Goal: Check status: Check status

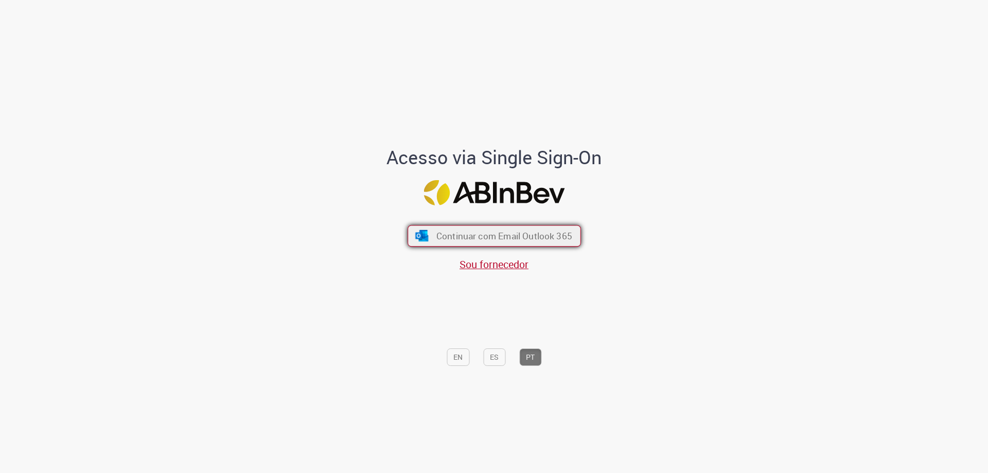
click at [474, 231] on span "Continuar com Email Outlook 365" at bounding box center [504, 236] width 136 height 12
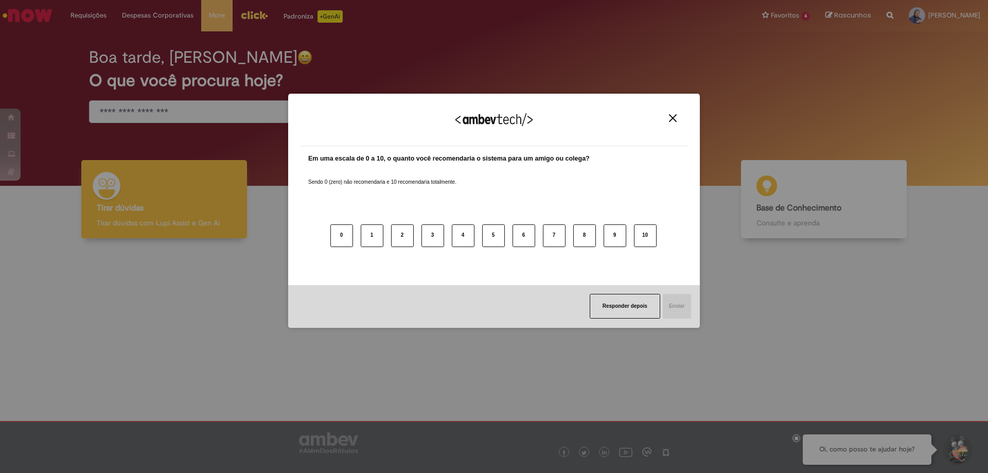
click at [677, 119] on button "Close" at bounding box center [673, 118] width 14 height 9
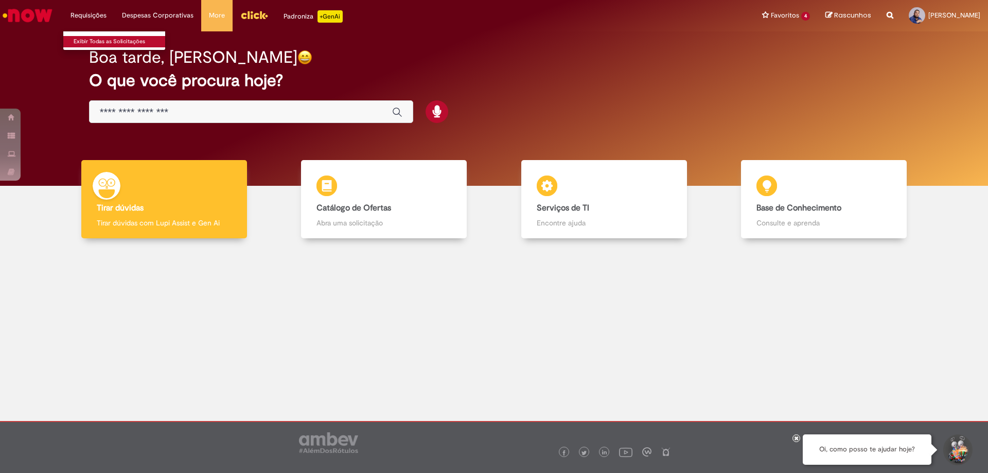
click at [101, 41] on link "Exibir Todas as Solicitações" at bounding box center [119, 41] width 113 height 11
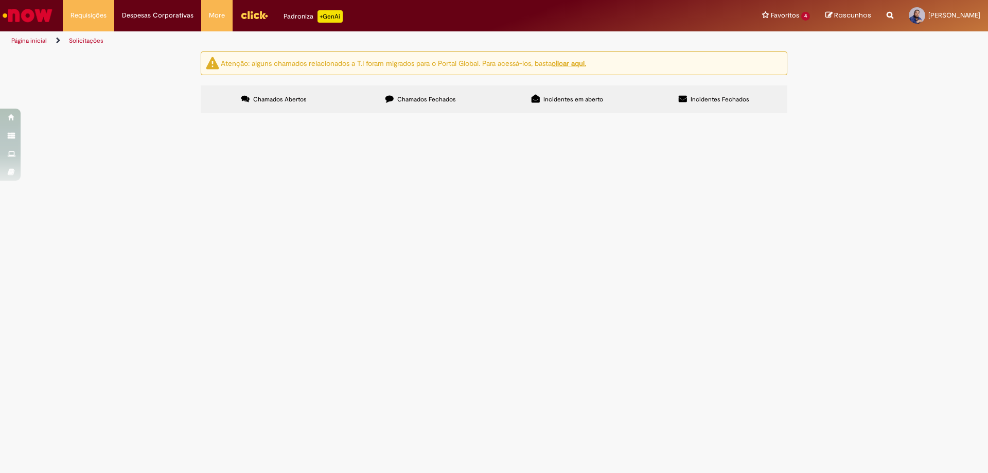
click at [434, 100] on span "Chamados Fechados" at bounding box center [426, 99] width 59 height 8
click at [828, 116] on div "Atenção: alguns chamados relacionados a T.I foram migrados para o Portal Global…" at bounding box center [494, 83] width 988 height 65
click at [800, 87] on div "Atenção: alguns chamados relacionados a T.I foram migrados para o Portal Global…" at bounding box center [494, 83] width 988 height 65
